Goal: Check status: Check status

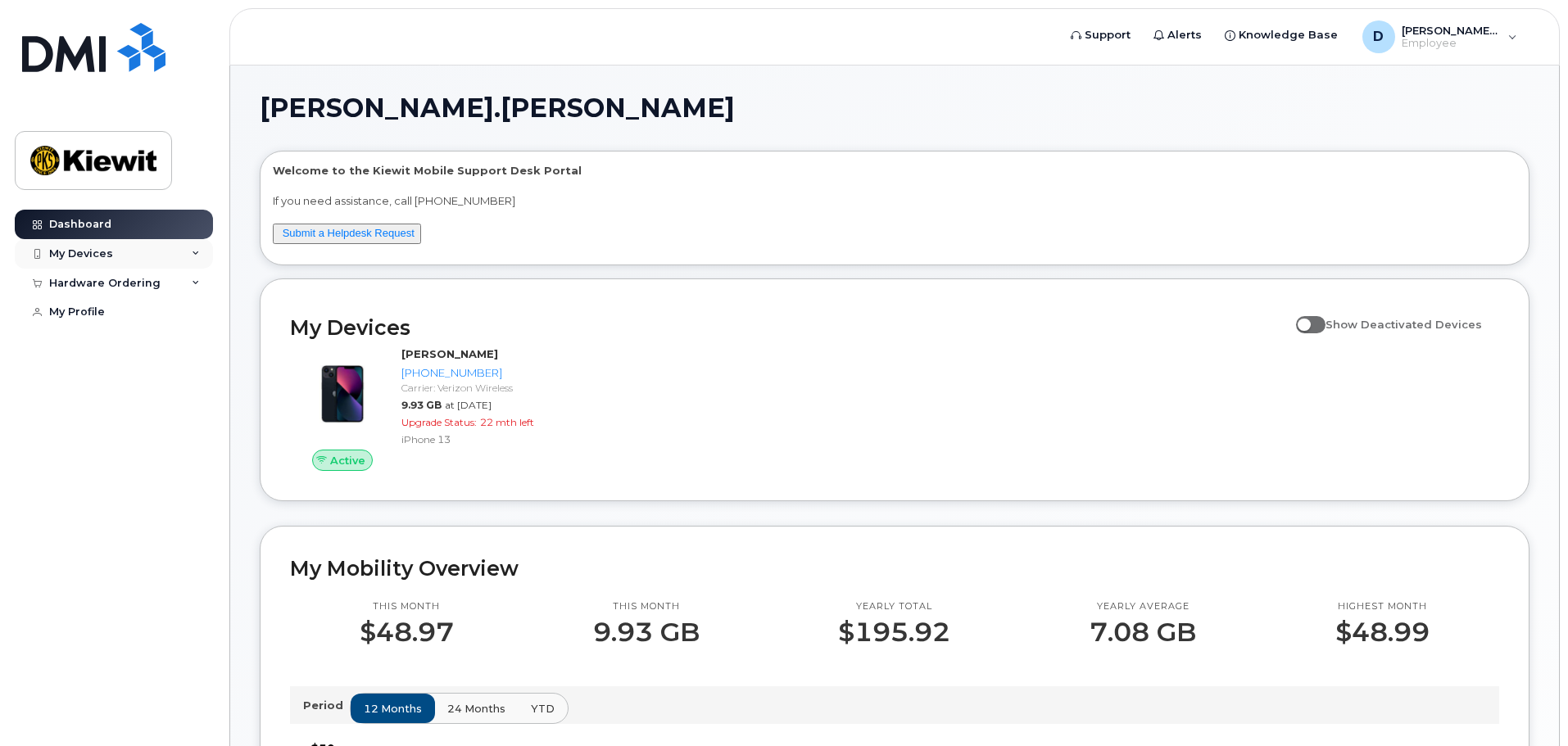
click at [201, 251] on div "My Devices" at bounding box center [114, 254] width 198 height 29
click at [192, 376] on icon at bounding box center [195, 371] width 8 height 8
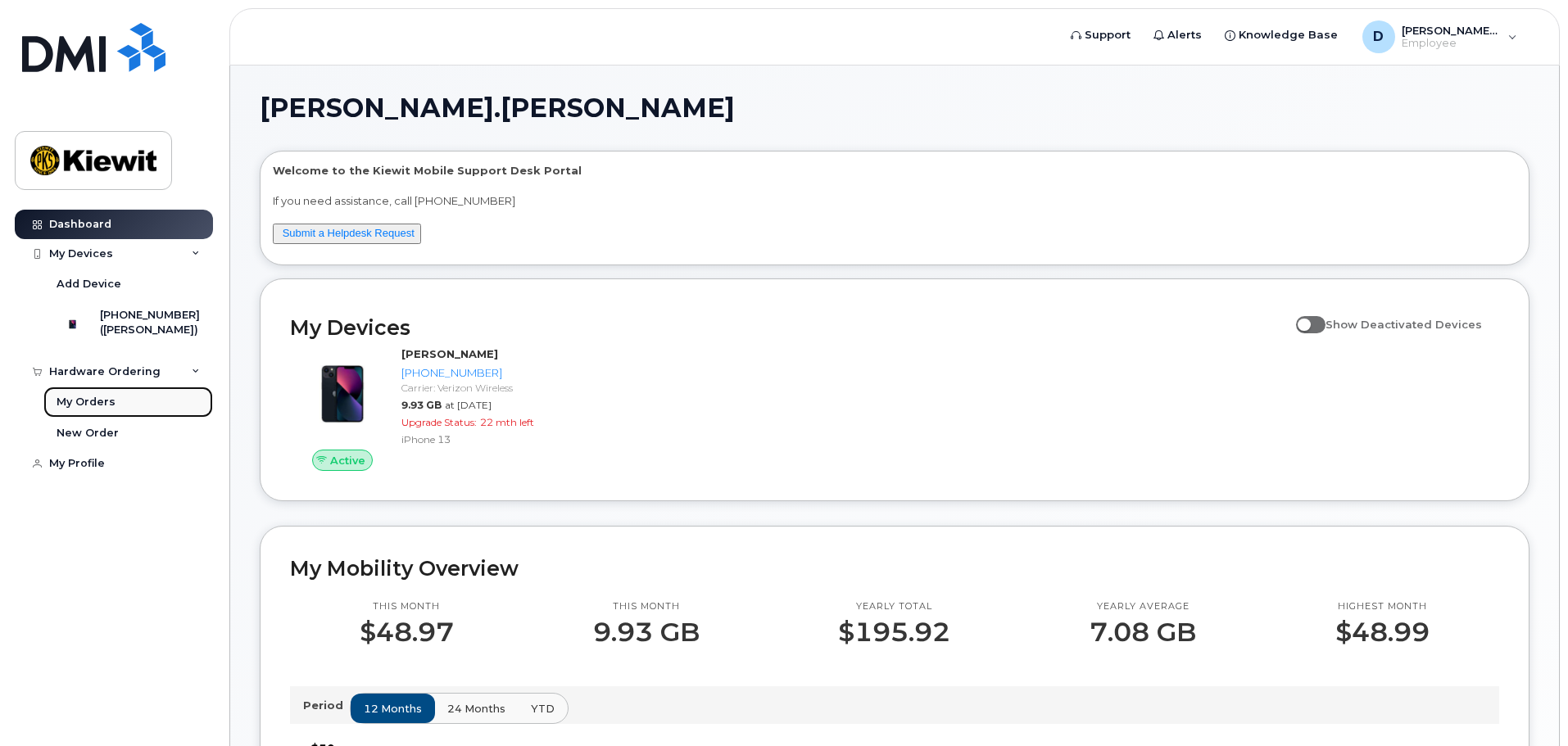
click at [95, 410] on div "My Orders" at bounding box center [86, 402] width 59 height 15
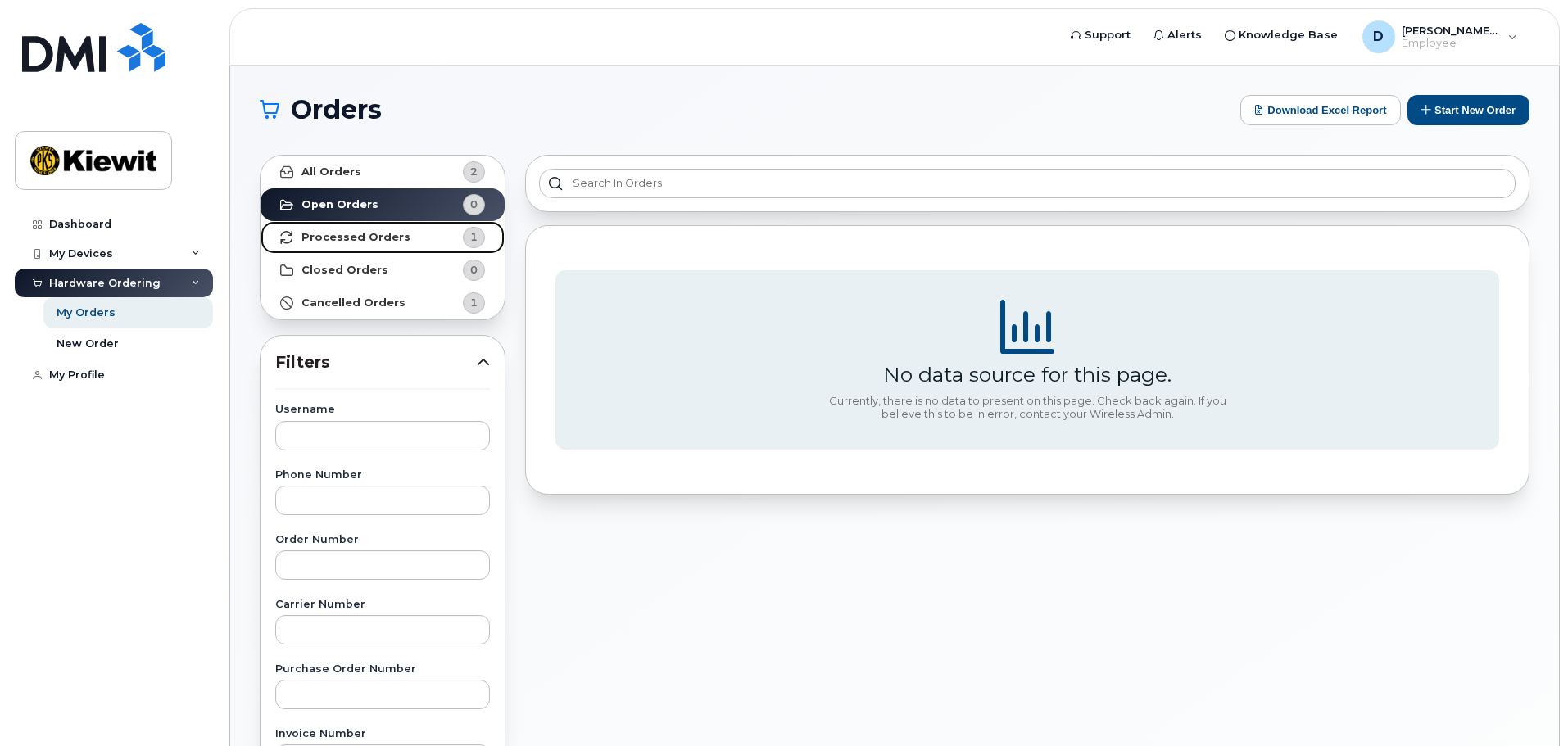
click at [375, 229] on link "Processed Orders 1" at bounding box center [382, 237] width 244 height 33
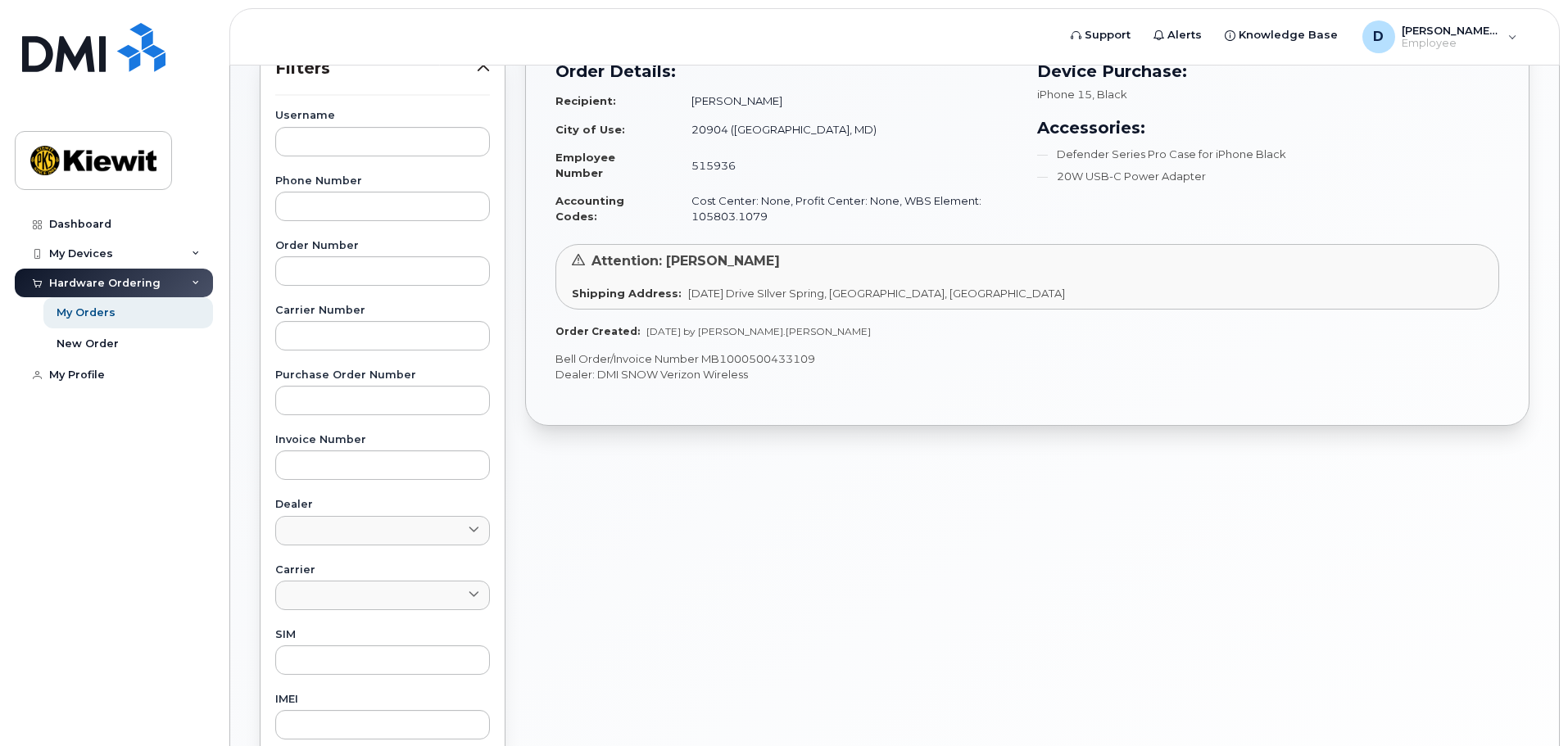
scroll to position [212, 0]
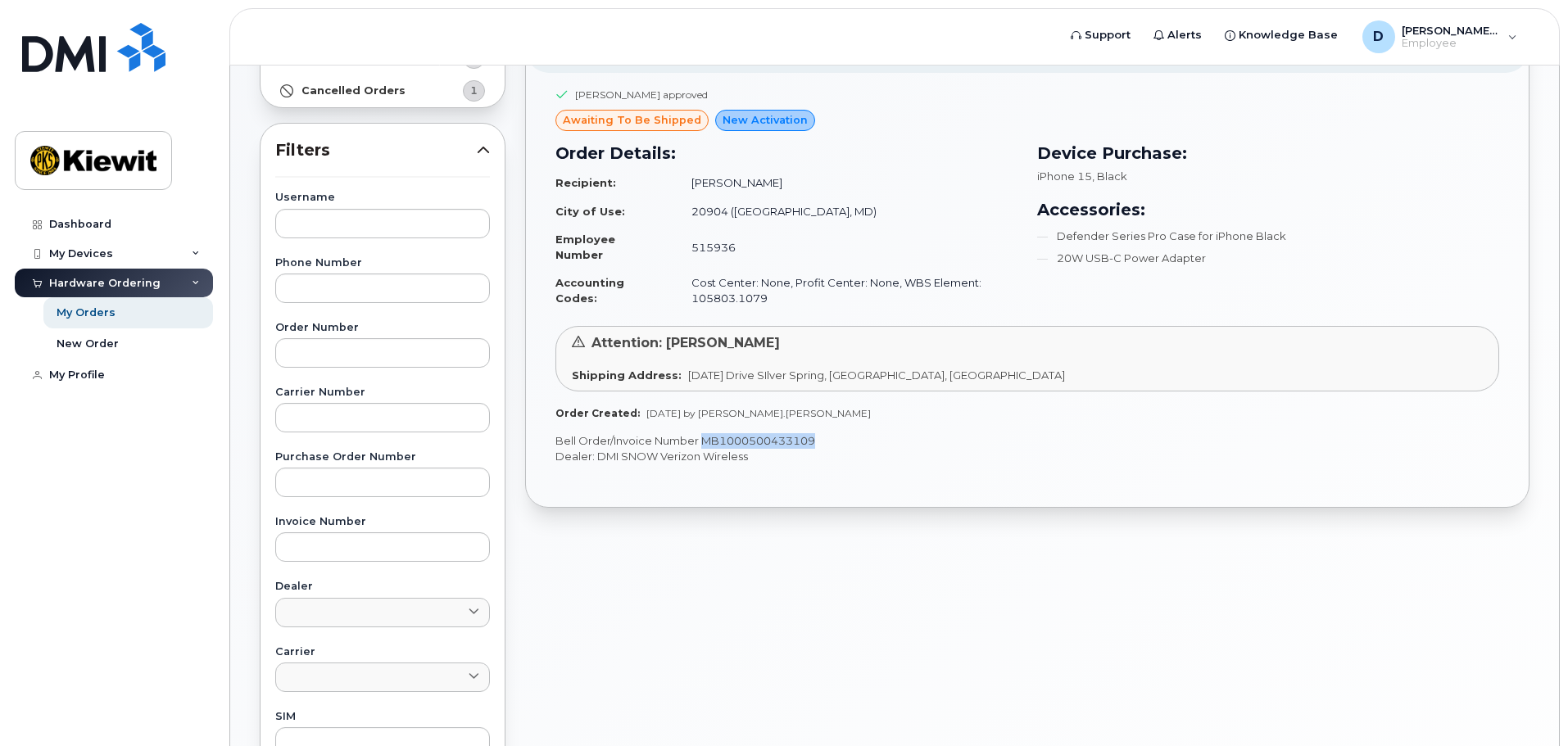
drag, startPoint x: 815, startPoint y: 441, endPoint x: 702, endPoint y: 439, distance: 113.0
click at [702, 439] on p "Bell Order/Invoice Number MB1000500433109" at bounding box center [1028, 441] width 944 height 16
copy p "MB1000500433109"
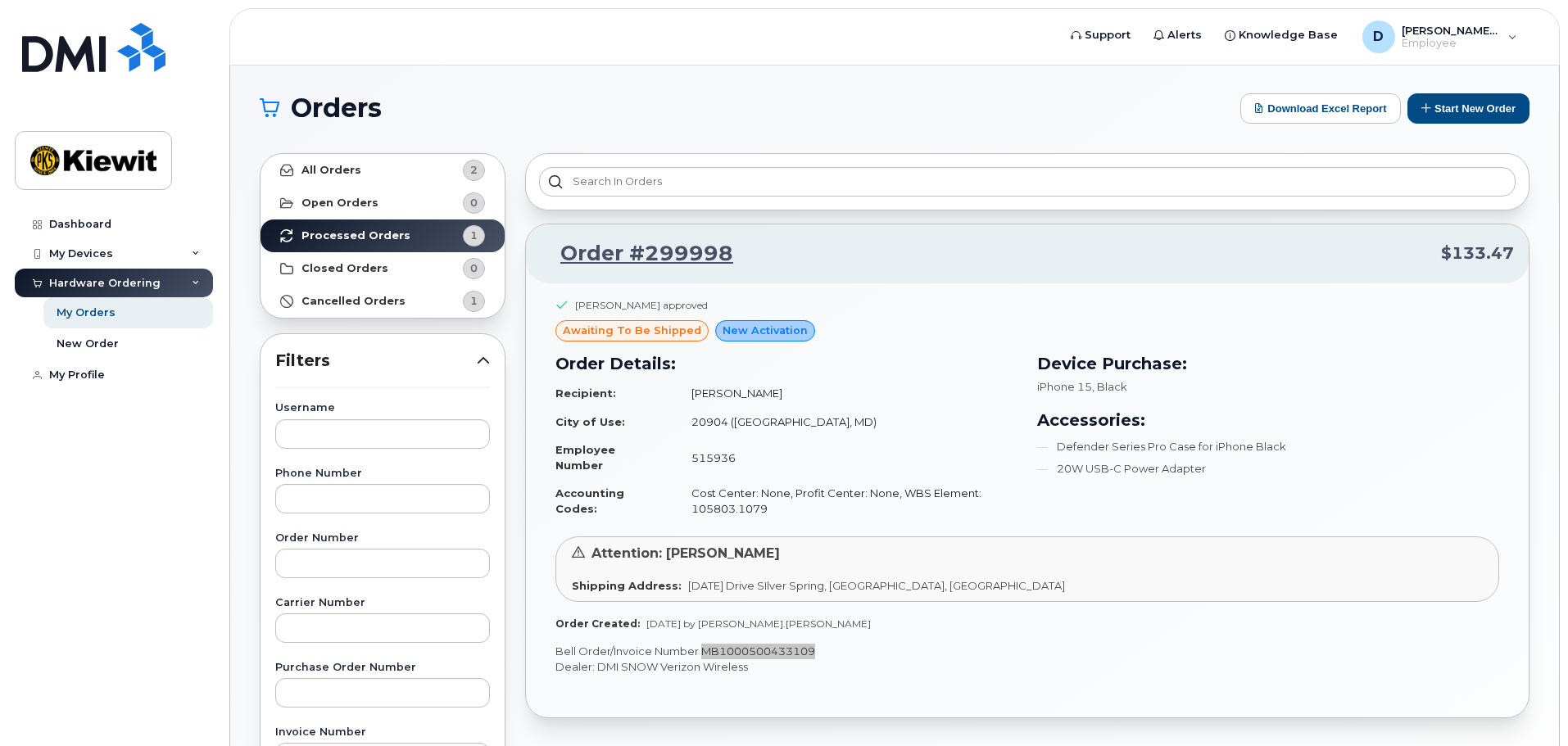
scroll to position [0, 0]
click at [815, 80] on div "Orders Download Excel Report Start New Order All Orders 2 Open Orders 0 Process…" at bounding box center [895, 690] width 1329 height 1250
